Goal: Task Accomplishment & Management: Complete application form

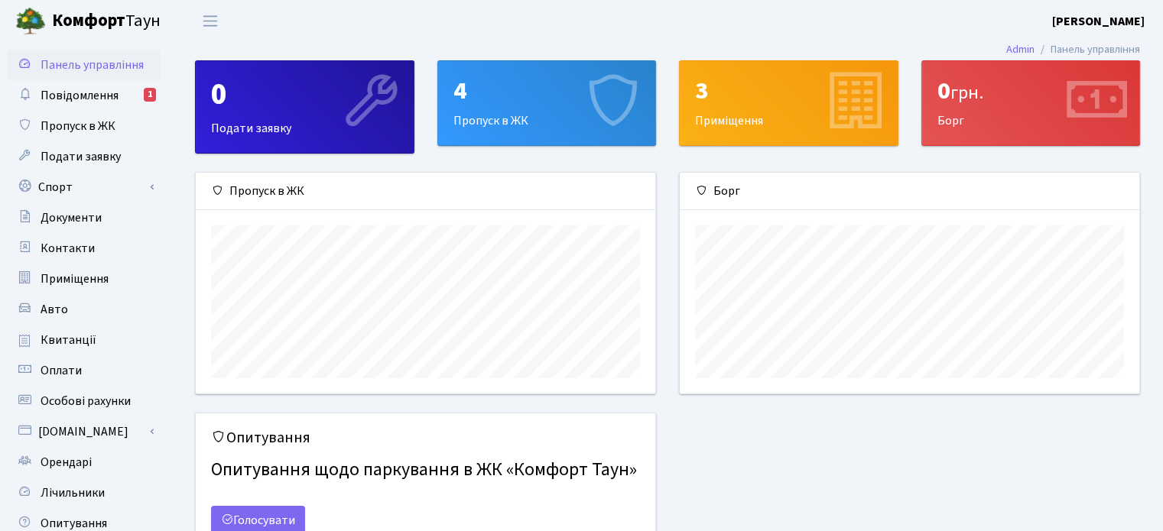
scroll to position [220, 459]
click at [468, 118] on div "4 Пропуск в ЖК" at bounding box center [547, 103] width 218 height 84
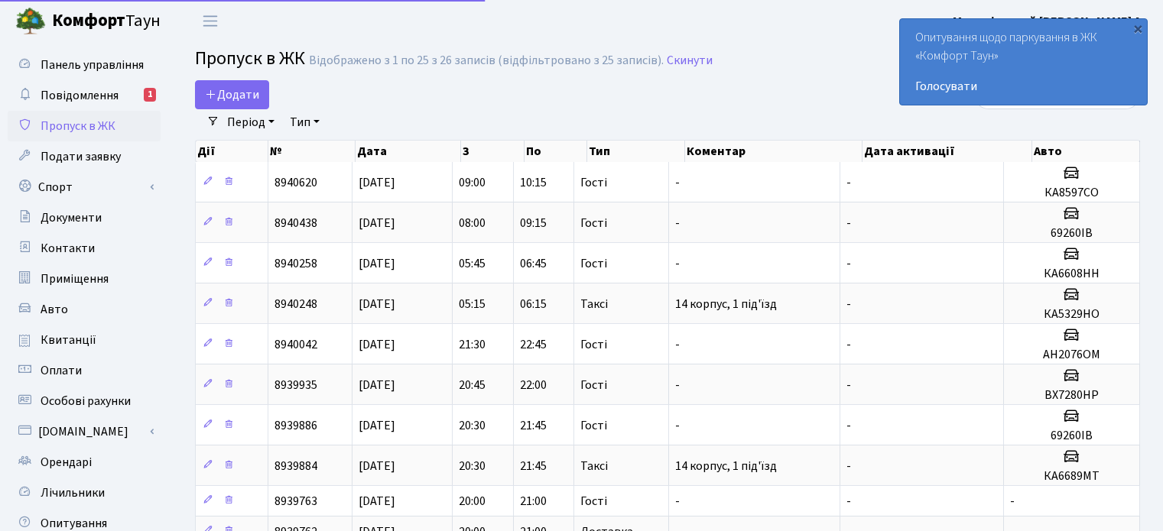
select select "25"
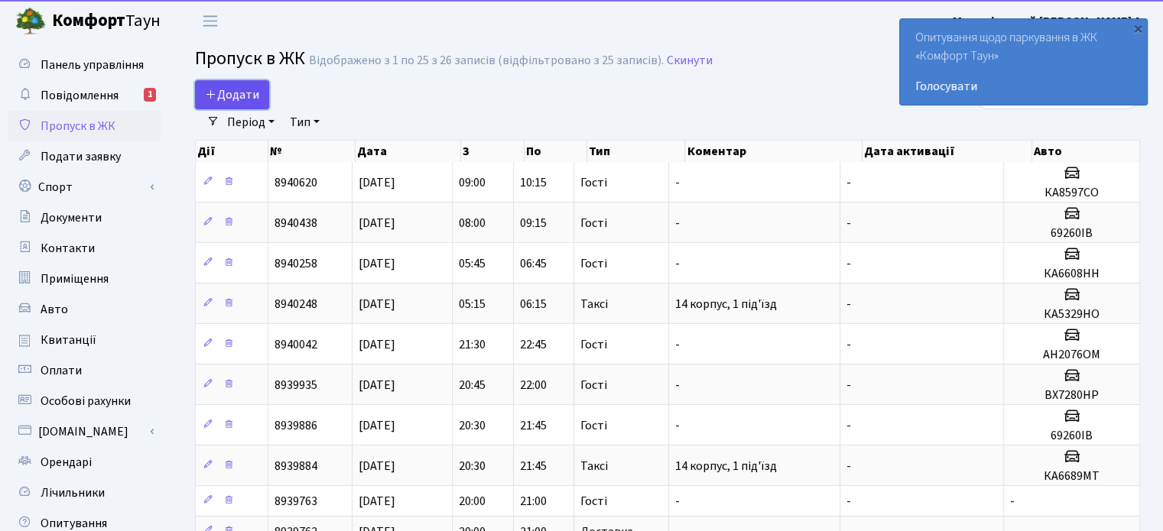
click at [241, 92] on span "Додати" at bounding box center [232, 94] width 54 height 17
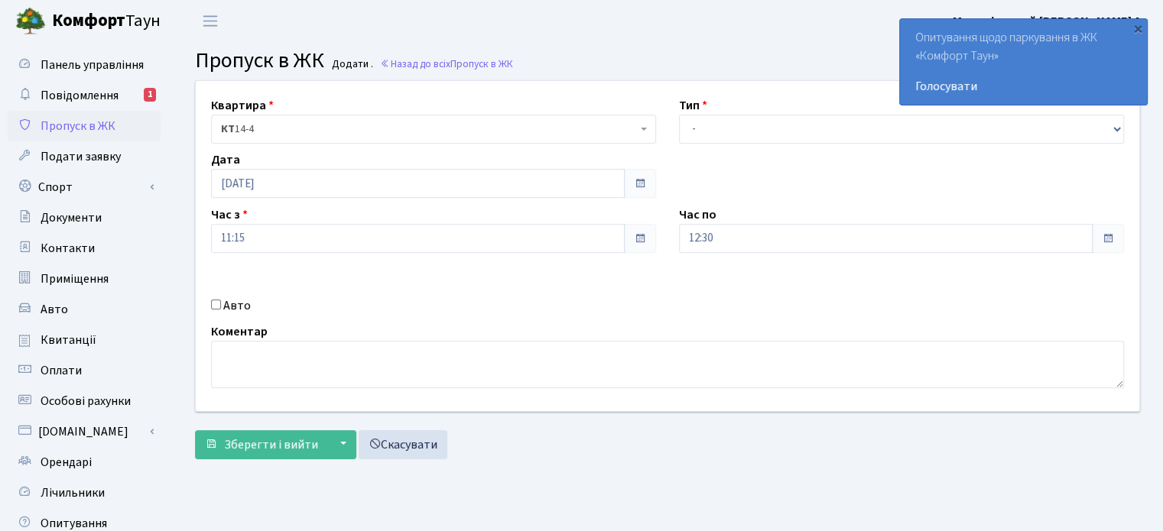
click at [398, 131] on span "КТ 14-4" at bounding box center [429, 129] width 416 height 15
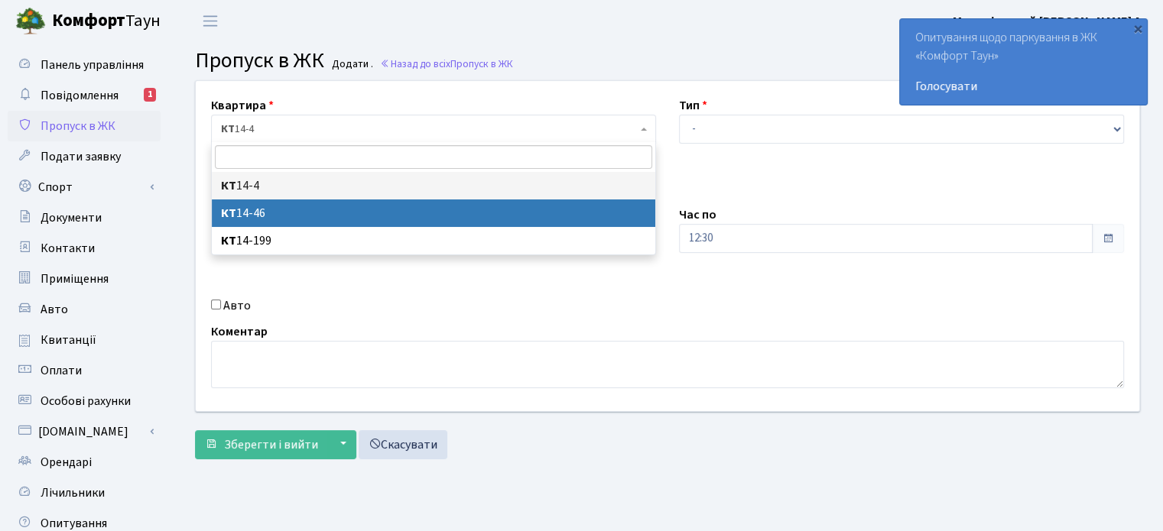
select select "7423"
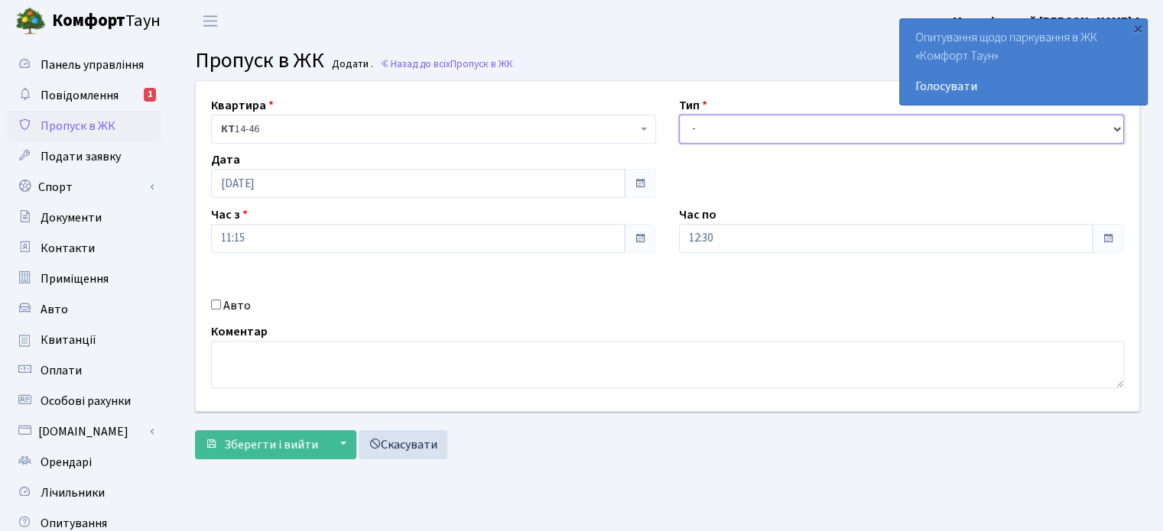
click at [750, 119] on select "- Доставка Таксі Гості Сервіс" at bounding box center [901, 129] width 445 height 29
select select "3"
click at [679, 115] on select "- Доставка Таксі Гості Сервіс" at bounding box center [901, 129] width 445 height 29
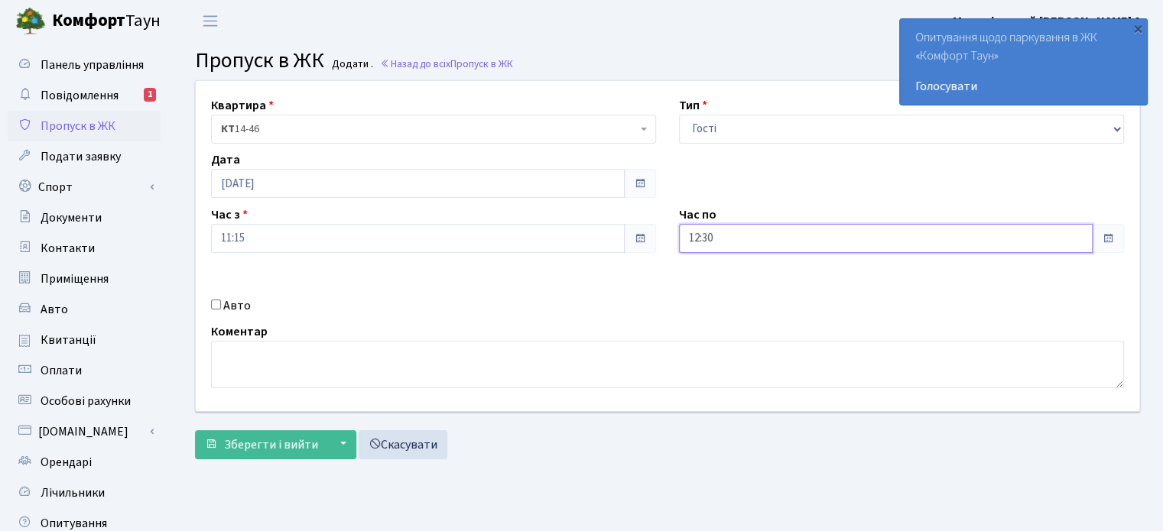
click at [697, 241] on input "12:30" at bounding box center [886, 238] width 414 height 29
type input "23:30"
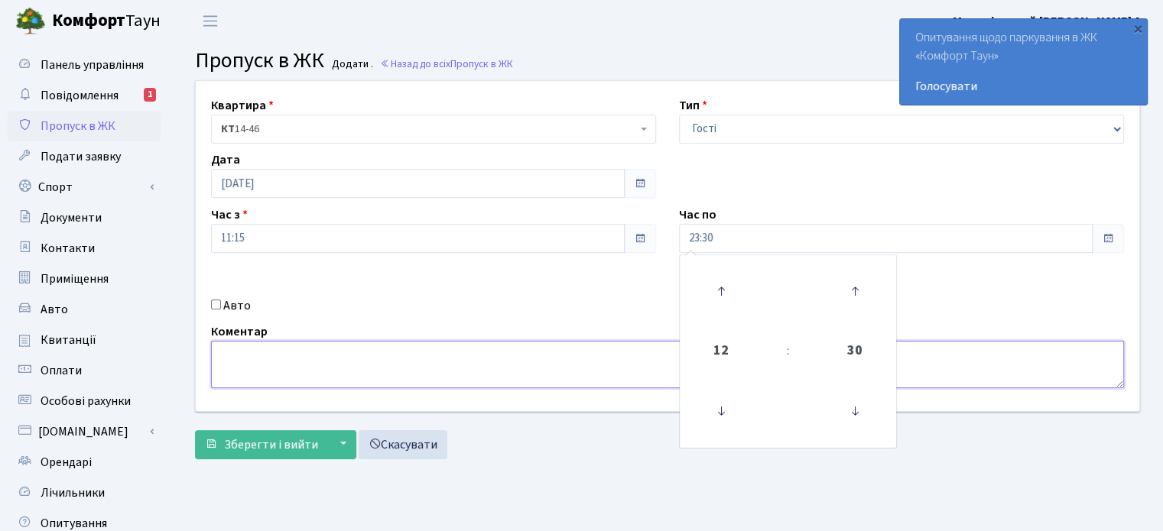
click at [326, 374] on textarea at bounding box center [667, 364] width 913 height 47
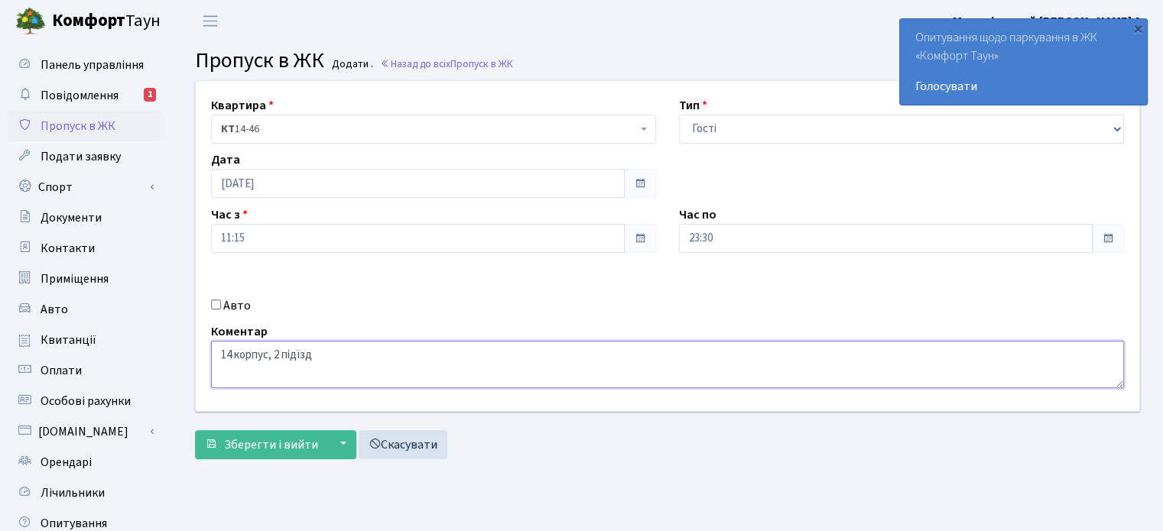
click at [296, 352] on textarea "14 корпус, 2 підїзд" at bounding box center [667, 364] width 913 height 47
click at [372, 345] on textarea "14 корпус, 2 під'їзд" at bounding box center [667, 364] width 913 height 47
type textarea "14 корпус, 2 під'їзд"
click at [260, 446] on span "Зберегти і вийти" at bounding box center [271, 445] width 94 height 17
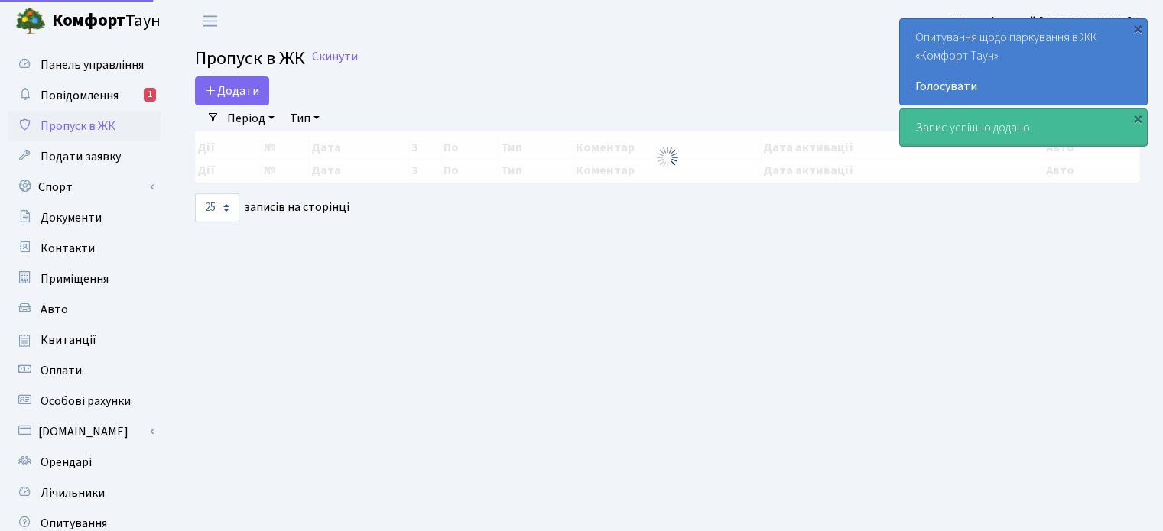
select select "25"
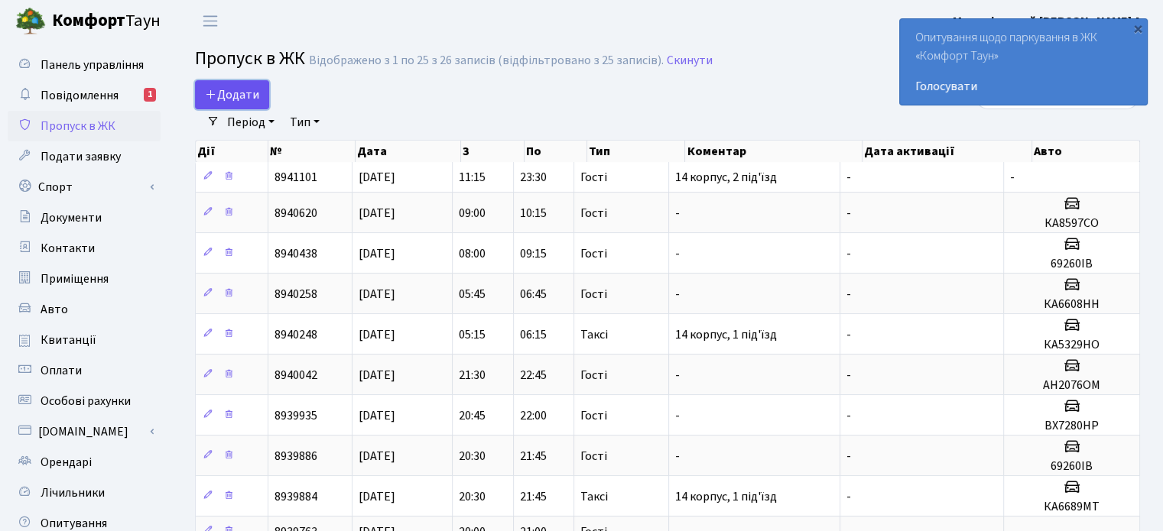
click at [230, 86] on span "Додати" at bounding box center [232, 94] width 54 height 17
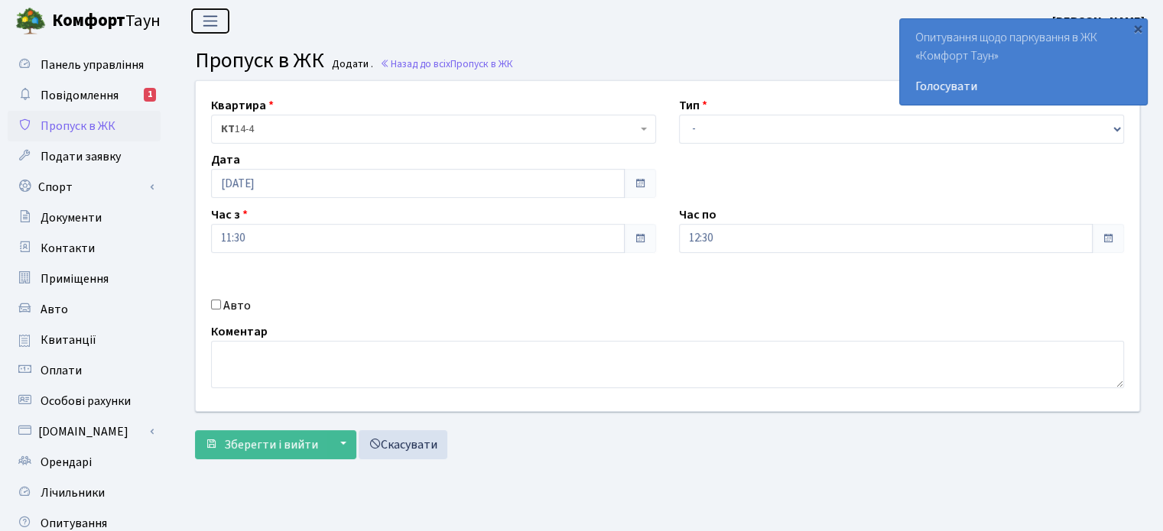
click at [210, 21] on span "Переключити навігацію" at bounding box center [210, 21] width 23 height 18
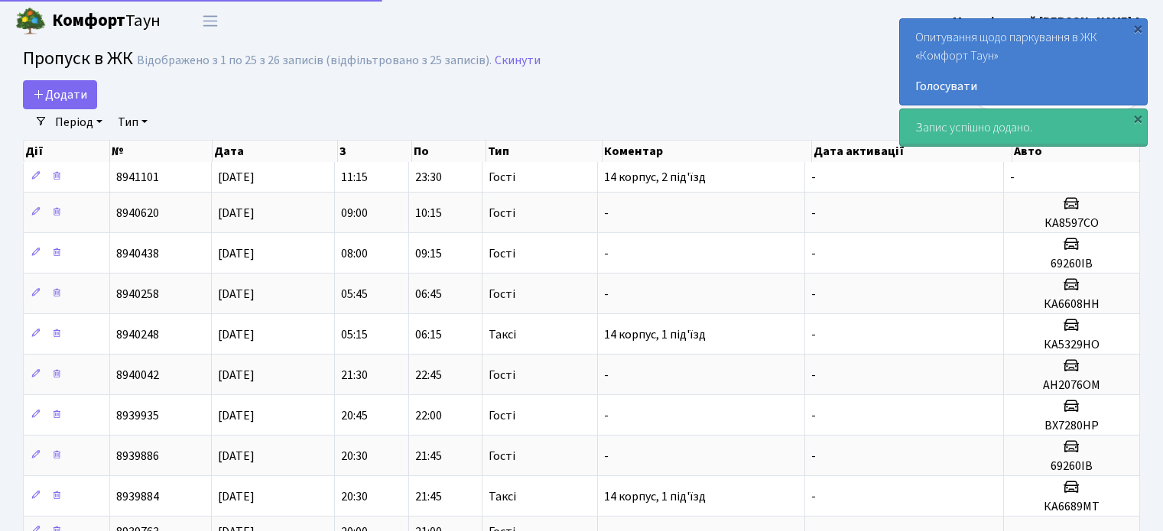
select select "25"
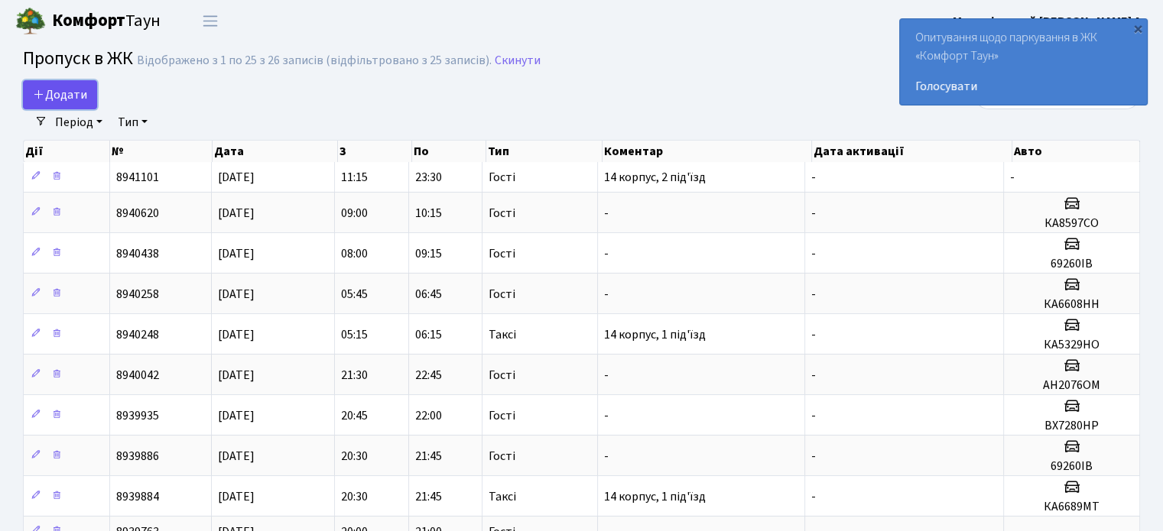
click at [69, 94] on span "Додати" at bounding box center [60, 94] width 54 height 17
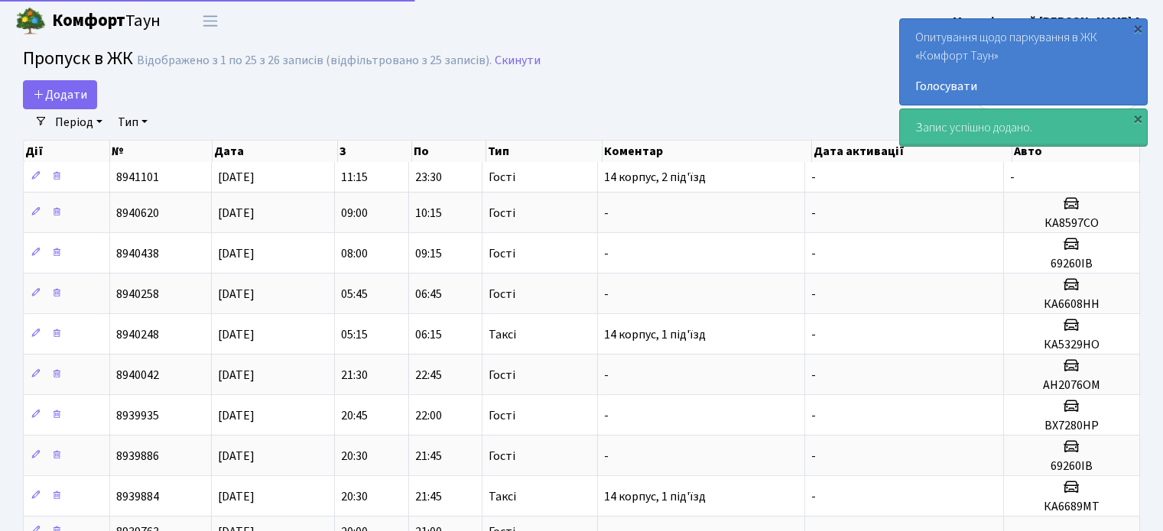
select select "25"
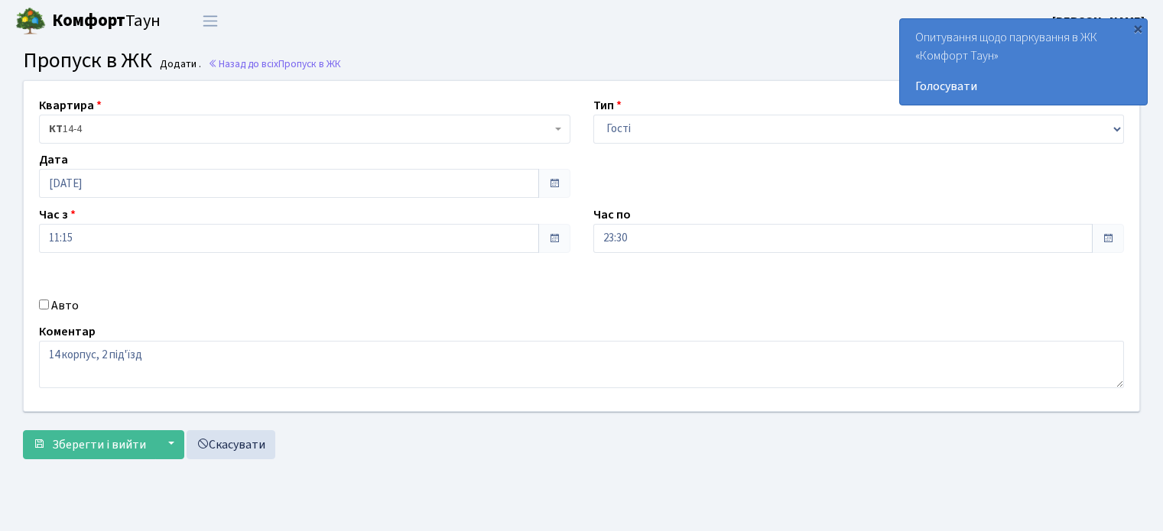
select select "7423"
select select "3"
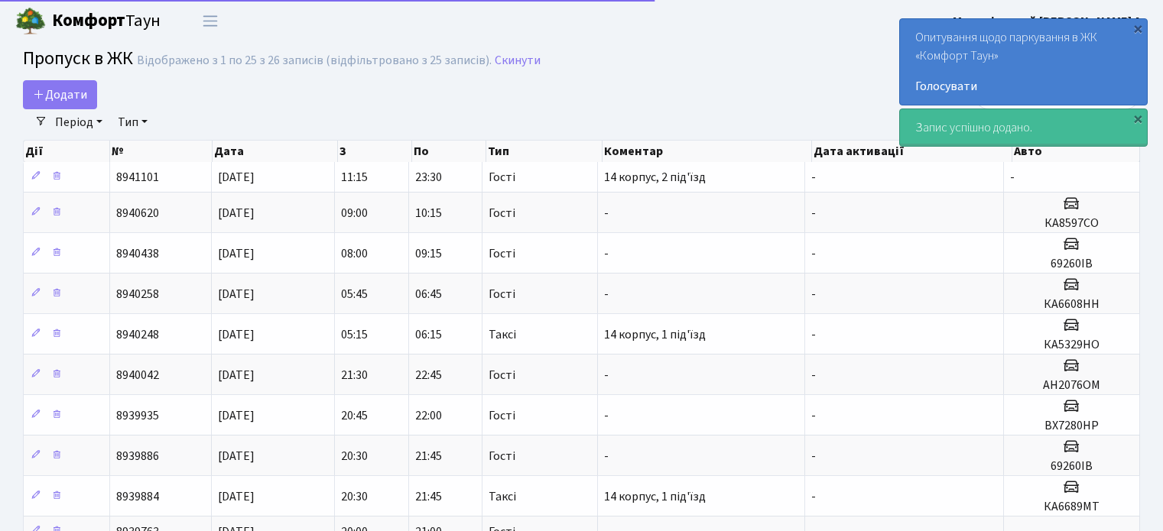
select select "25"
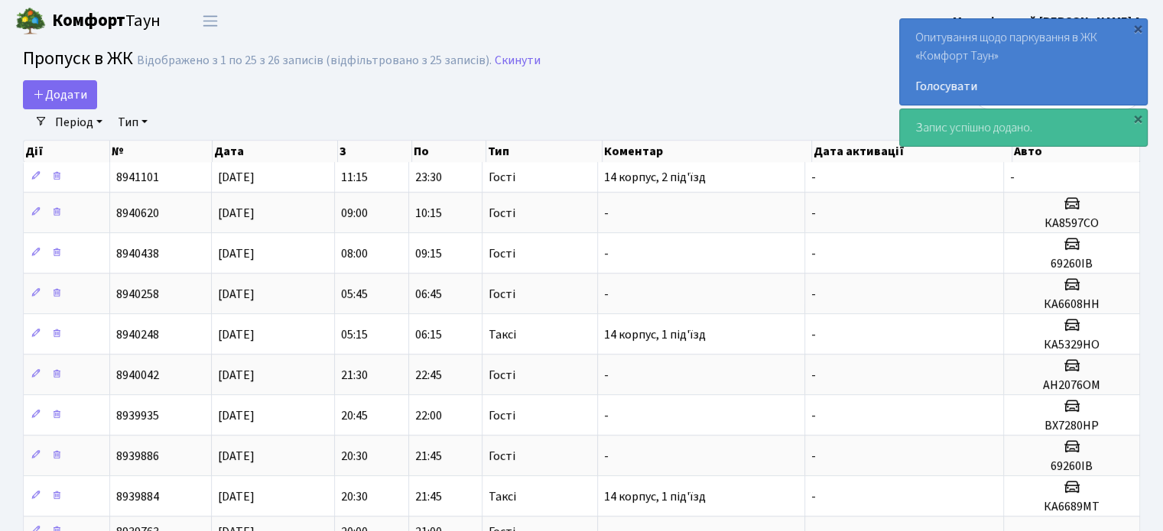
click at [89, 19] on b "Комфорт" at bounding box center [88, 20] width 73 height 24
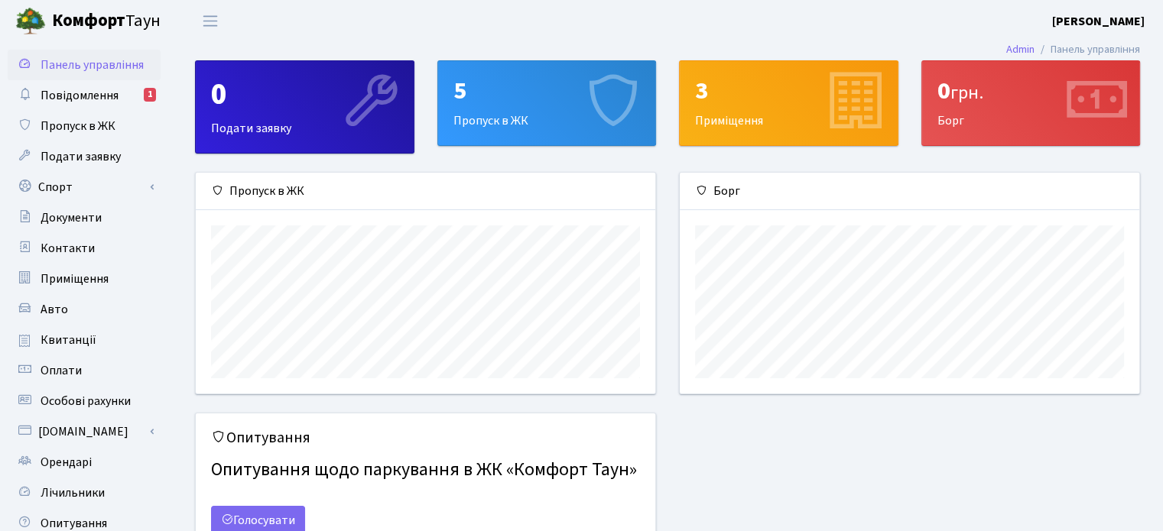
scroll to position [220, 459]
click at [56, 310] on span "Авто" at bounding box center [55, 309] width 28 height 17
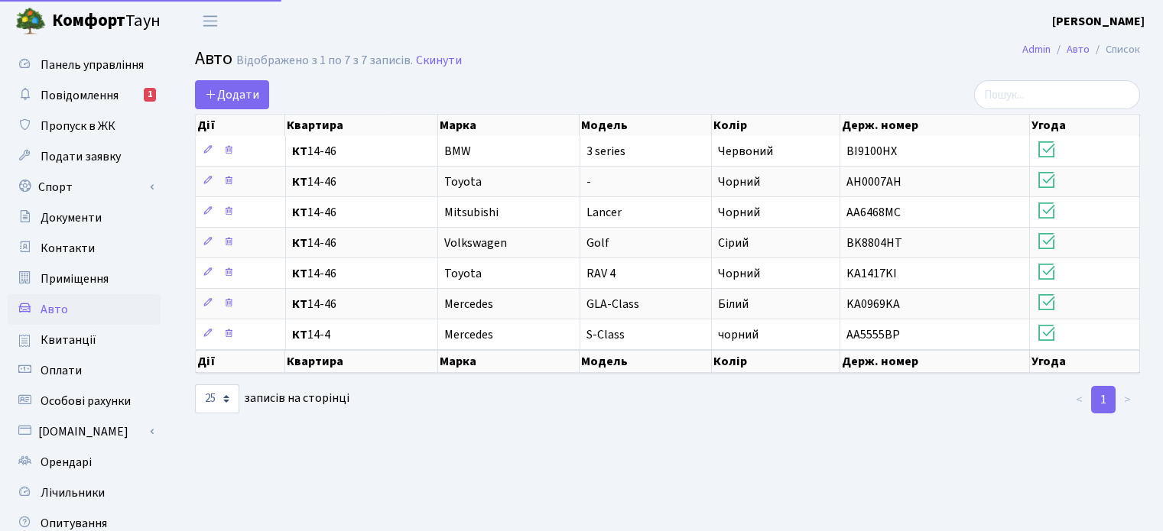
select select "25"
click at [238, 96] on span "Додати" at bounding box center [232, 94] width 54 height 17
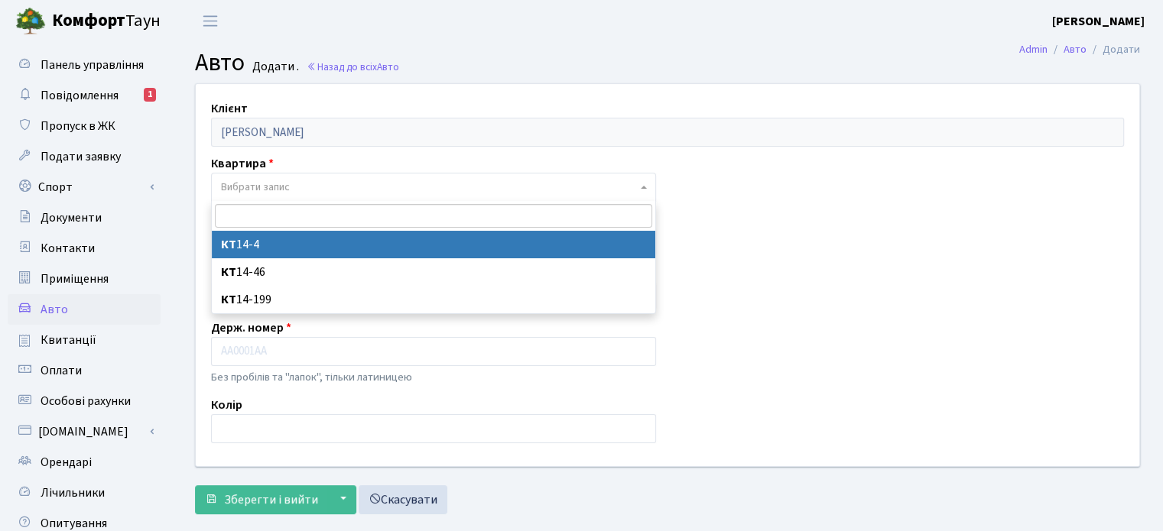
click at [288, 190] on span "Вибрати запис" at bounding box center [255, 187] width 69 height 15
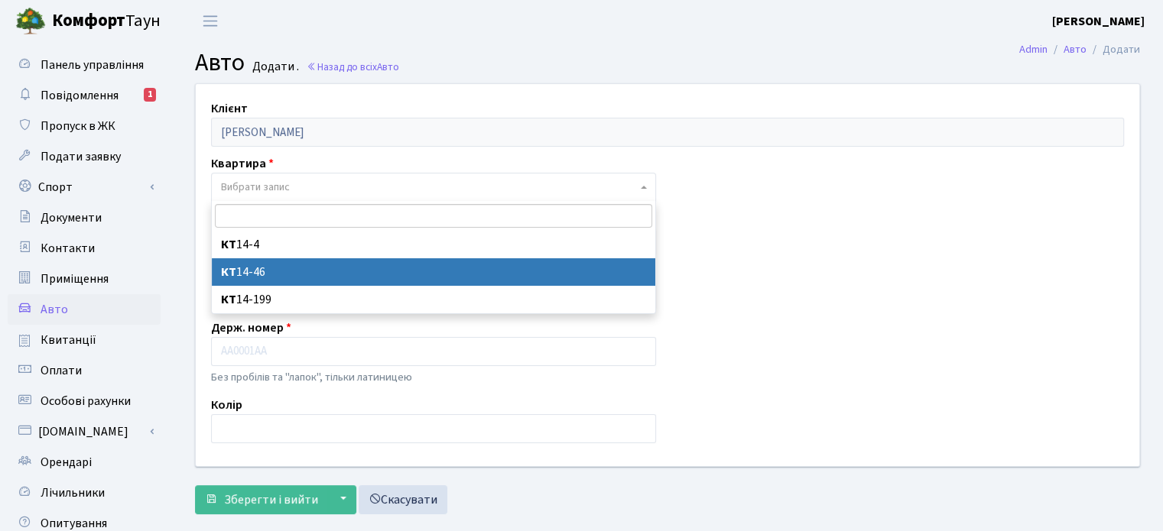
select select "27257"
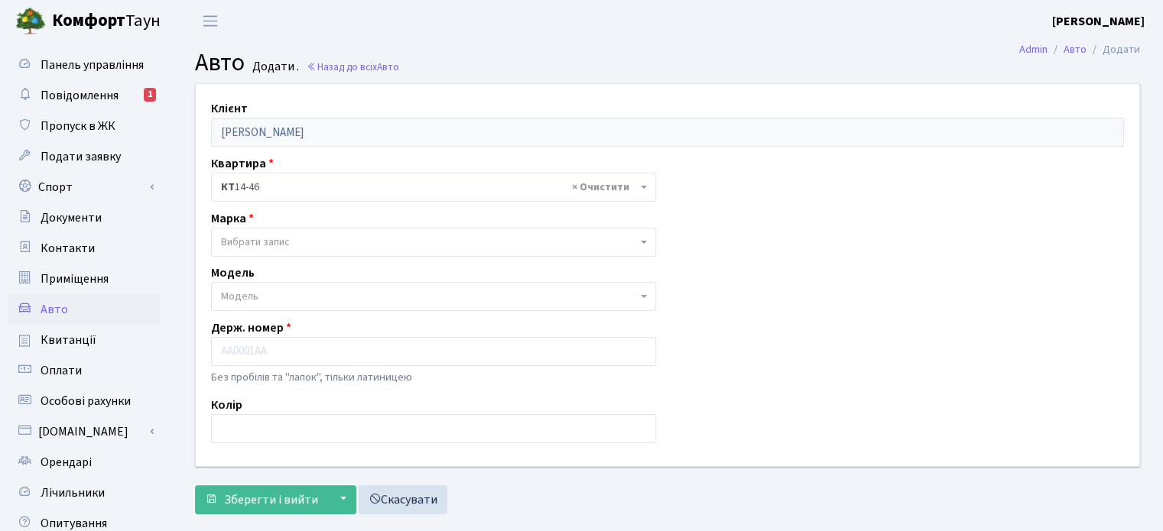
click at [296, 245] on span "Вибрати запис" at bounding box center [429, 242] width 416 height 15
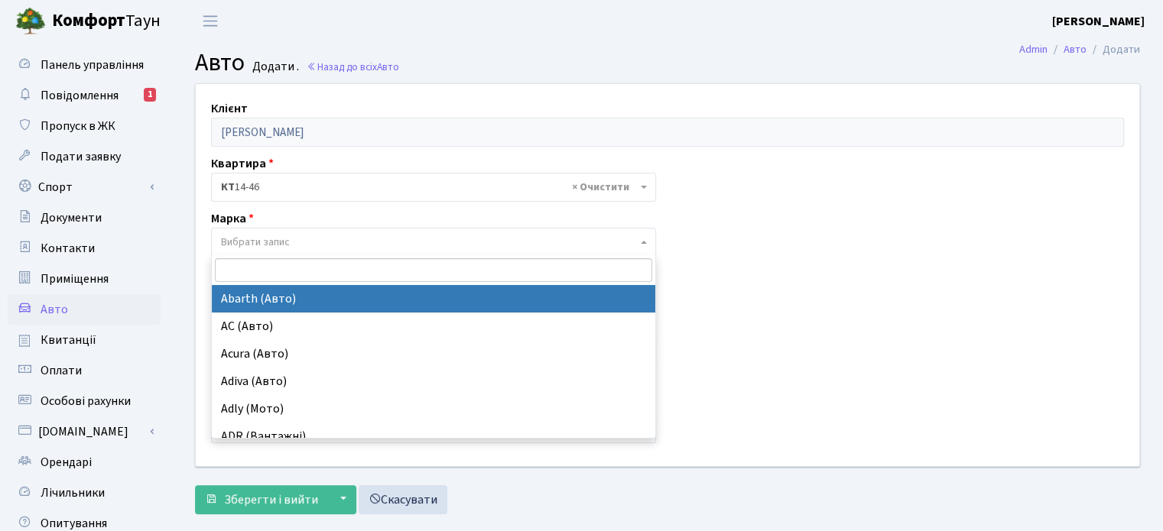
click at [789, 219] on div "Клієнт Меленівський Олексій Анатолійович Квартира - <b>КТ</b>&nbsp;&nbsp;&nbsp;…" at bounding box center [667, 275] width 966 height 382
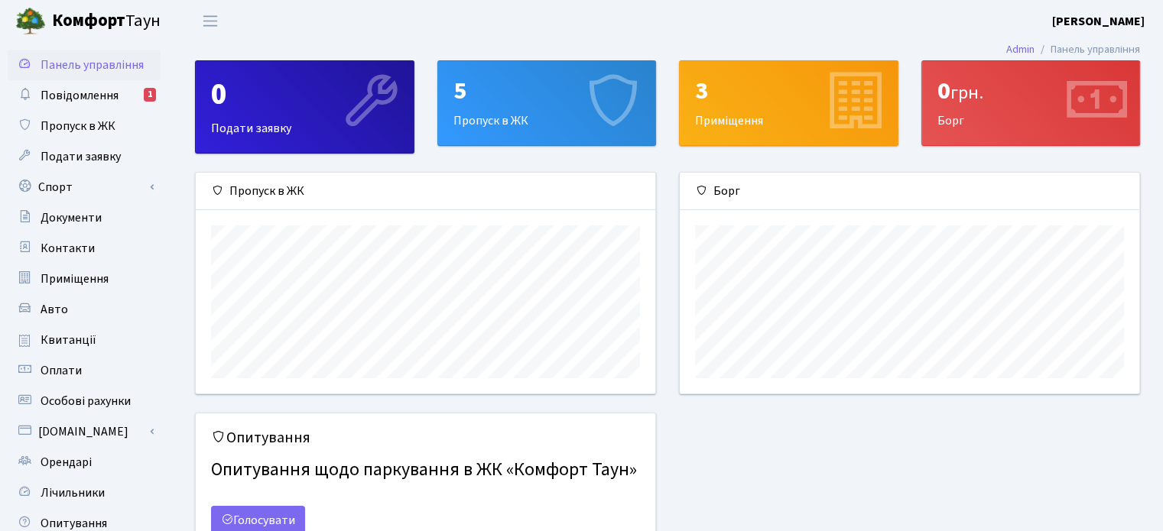
scroll to position [220, 459]
click at [57, 310] on span "Авто" at bounding box center [55, 309] width 28 height 17
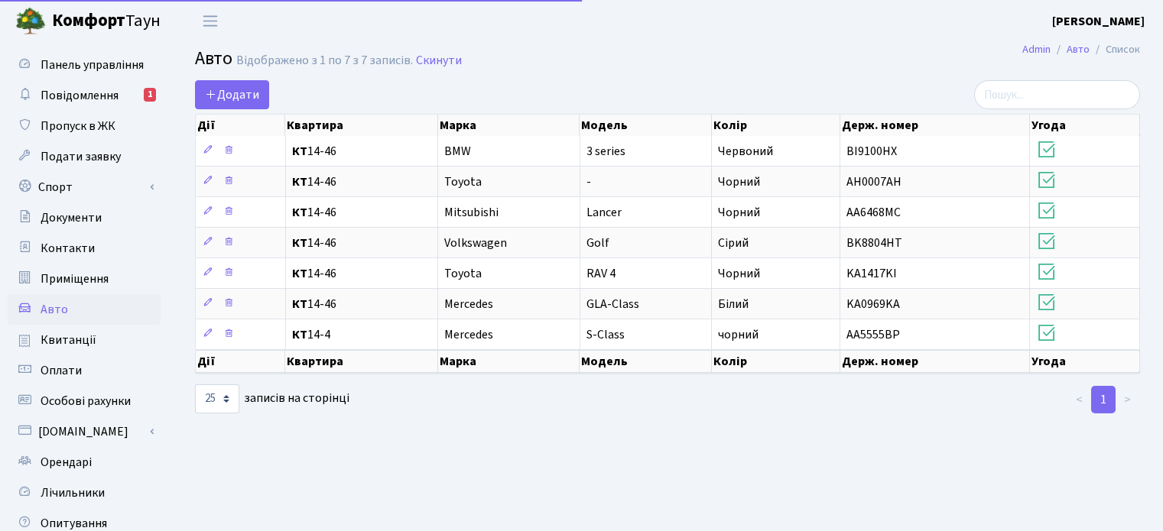
select select "25"
